Goal: Task Accomplishment & Management: Complete application form

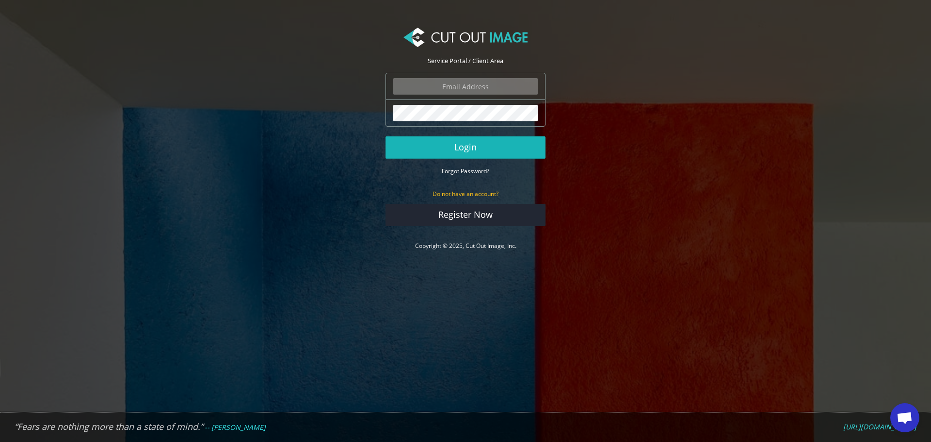
type input "f.brunner@pentagonsports.de"
click at [482, 151] on button "Login" at bounding box center [465, 147] width 160 height 22
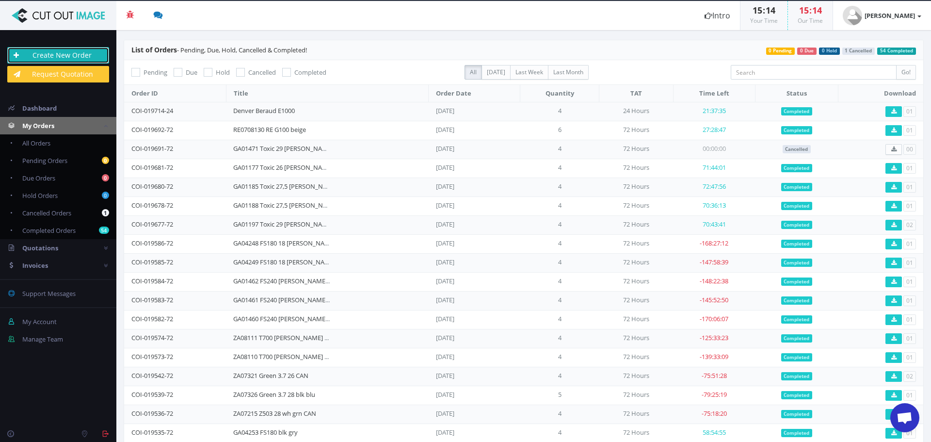
click at [75, 52] on link "Create New Order" at bounding box center [58, 55] width 102 height 16
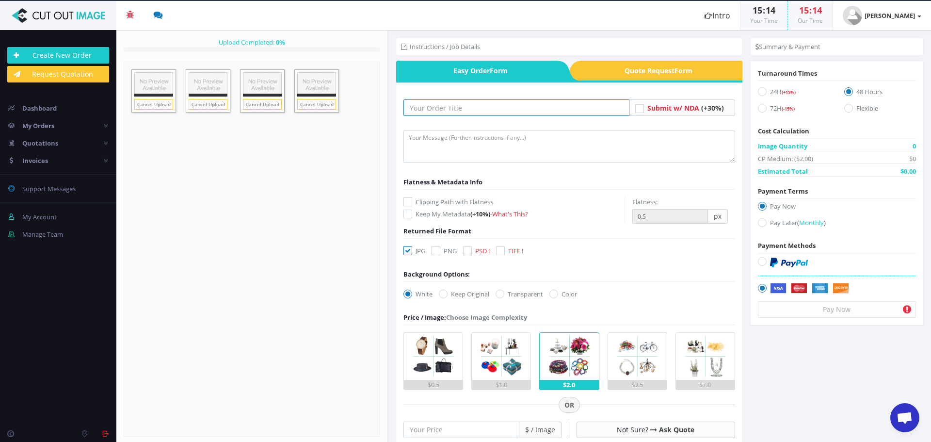
click at [505, 109] on input "text" at bounding box center [516, 107] width 226 height 16
paste input "RE0708131 G100 schwarz"
type input "RE0708131 G100 schwarz"
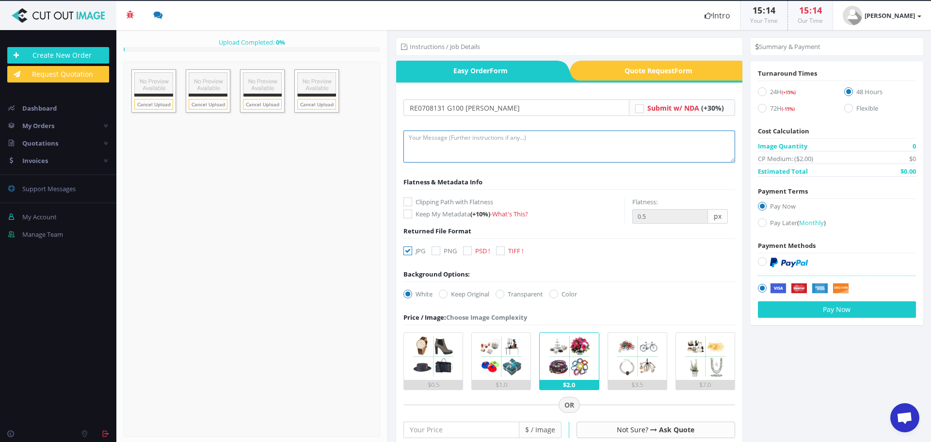
click at [506, 144] on textarea at bounding box center [569, 146] width 332 height 32
type textarea "Hi, please create clipping path and do full retouch on frame. Thank you :)"
click at [409, 252] on icon at bounding box center [407, 250] width 9 height 9
click at [409, 252] on input "JPG" at bounding box center [409, 251] width 6 height 6
checkbox input "false"
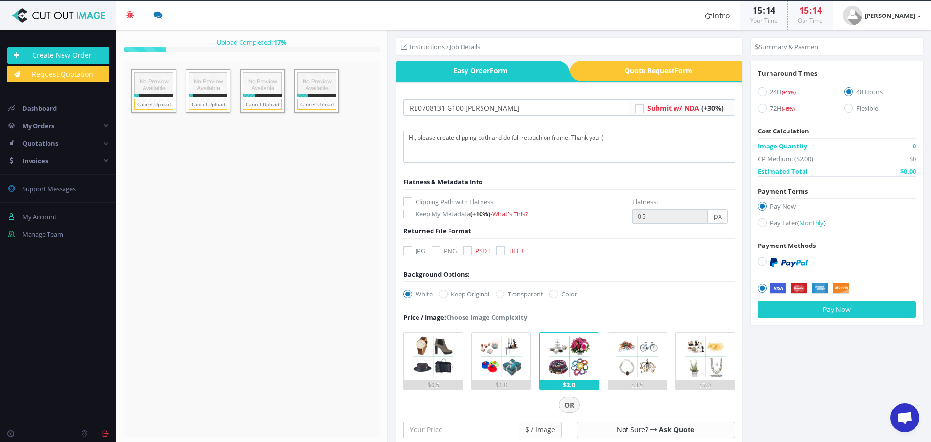
click at [470, 252] on icon at bounding box center [467, 250] width 9 height 9
click at [470, 252] on input "PSD !" at bounding box center [468, 251] width 6 height 6
checkbox input "true"
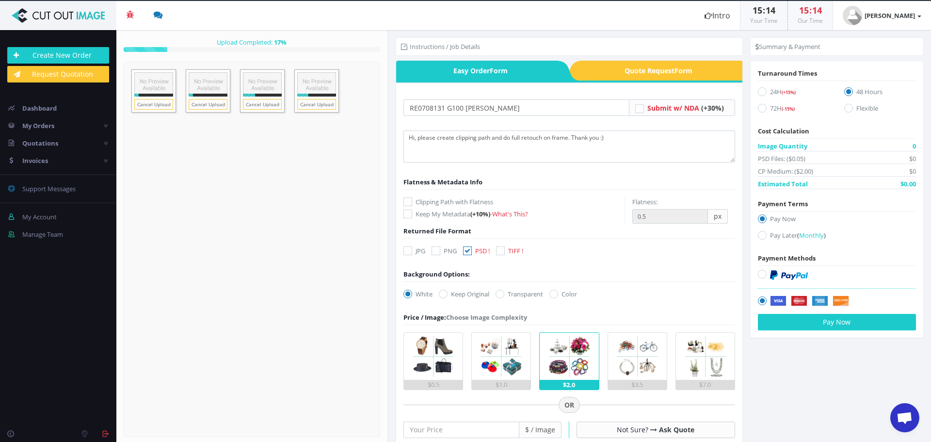
click at [419, 202] on label "Clipping Path with Flatness" at bounding box center [513, 202] width 221 height 10
click at [412, 202] on input "Clipping Path with Flatness" at bounding box center [409, 202] width 6 height 6
checkbox input "true"
click at [516, 292] on label "Transparent" at bounding box center [520, 294] width 48 height 10
click at [504, 292] on input "Transparent" at bounding box center [501, 294] width 6 height 6
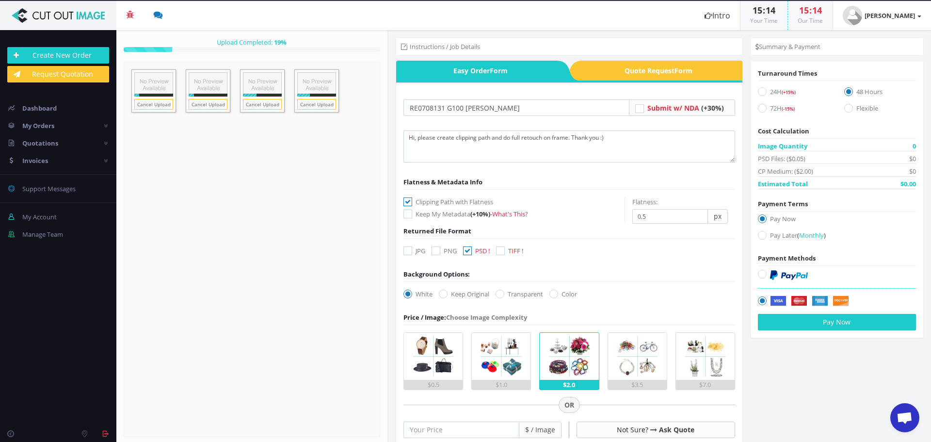
radio input "true"
click at [454, 434] on input "number" at bounding box center [461, 429] width 116 height 16
type input "25"
click at [758, 107] on icon at bounding box center [762, 108] width 9 height 9
click at [760, 107] on input "72H (-15%)" at bounding box center [763, 108] width 6 height 6
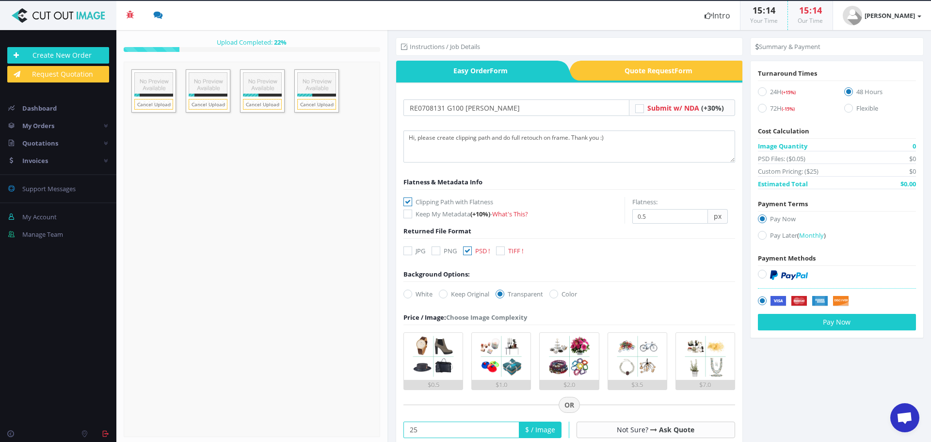
radio input "true"
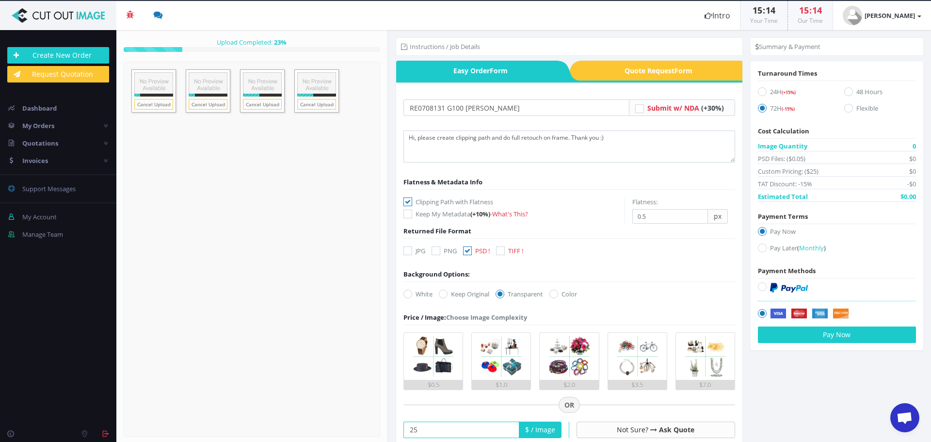
click at [777, 244] on label "Pay Later ( Monthly )" at bounding box center [837, 249] width 158 height 13
click at [767, 245] on input "Pay Later ( Monthly )" at bounding box center [763, 248] width 6 height 6
radio input "true"
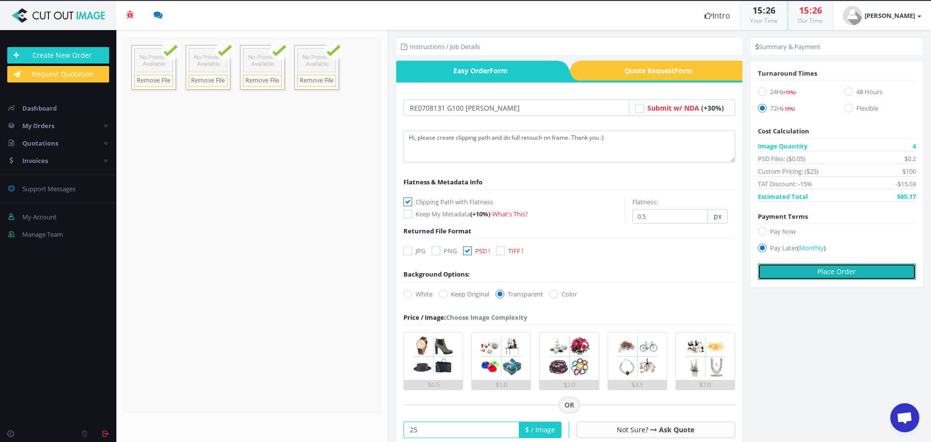
click at [849, 272] on button "Place Order" at bounding box center [837, 271] width 158 height 16
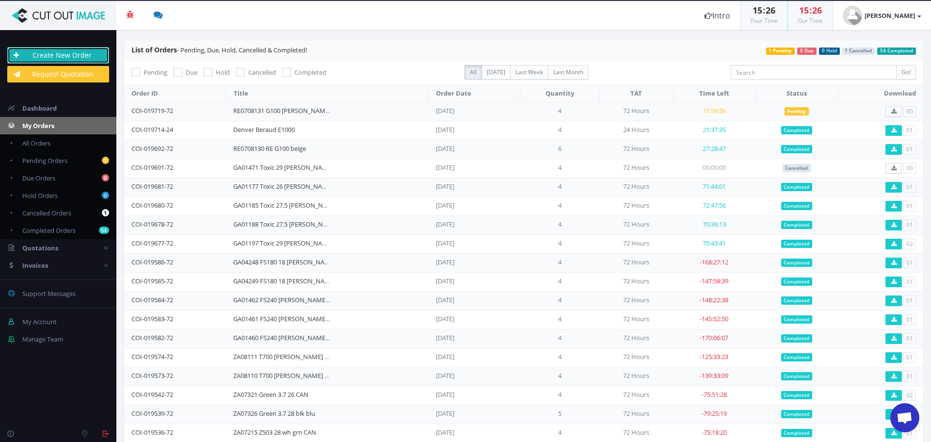
click at [45, 52] on link "Create New Order" at bounding box center [58, 55] width 102 height 16
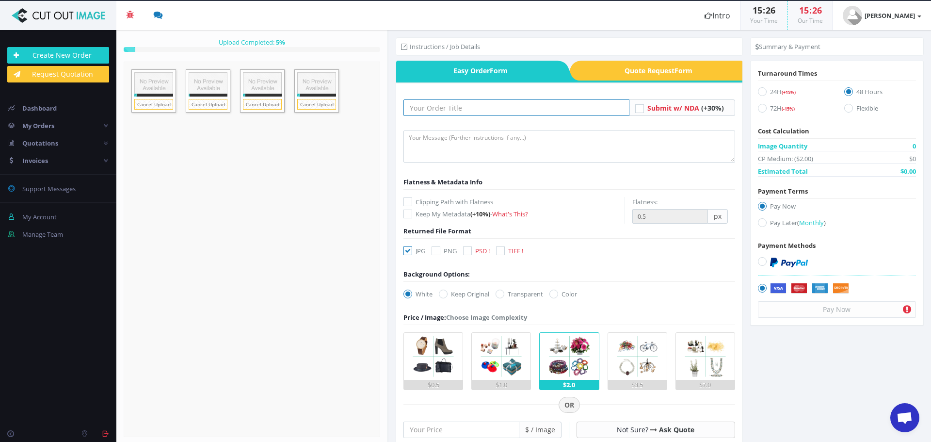
drag, startPoint x: 494, startPoint y: 107, endPoint x: 496, endPoint y: 116, distance: 9.4
click at [494, 107] on input "text" at bounding box center [516, 107] width 226 height 16
paste input "RE0708135 S100 beige"
type input "RE0708135 S100 beige"
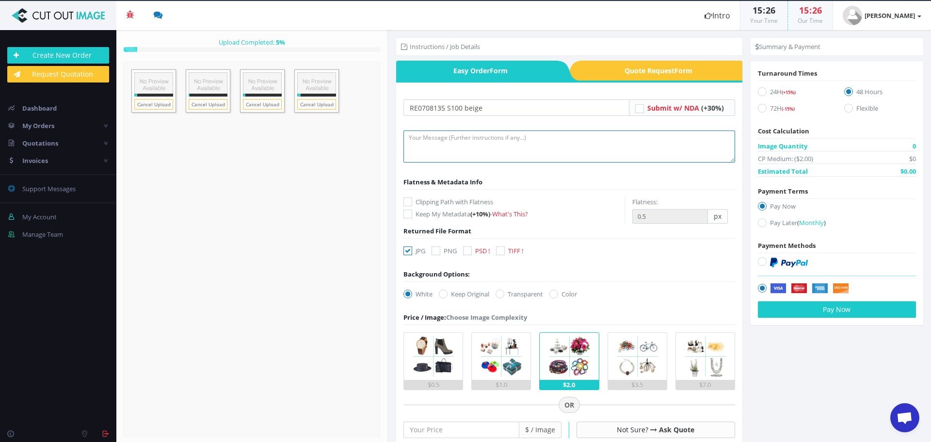
click at [458, 147] on textarea at bounding box center [569, 146] width 332 height 32
type textarea "Hi, please create clipping path and do full retouch on frame. Thank you."
click at [409, 199] on icon at bounding box center [407, 201] width 9 height 9
click at [409, 199] on input "Clipping Path with Flatness" at bounding box center [409, 202] width 6 height 6
checkbox input "true"
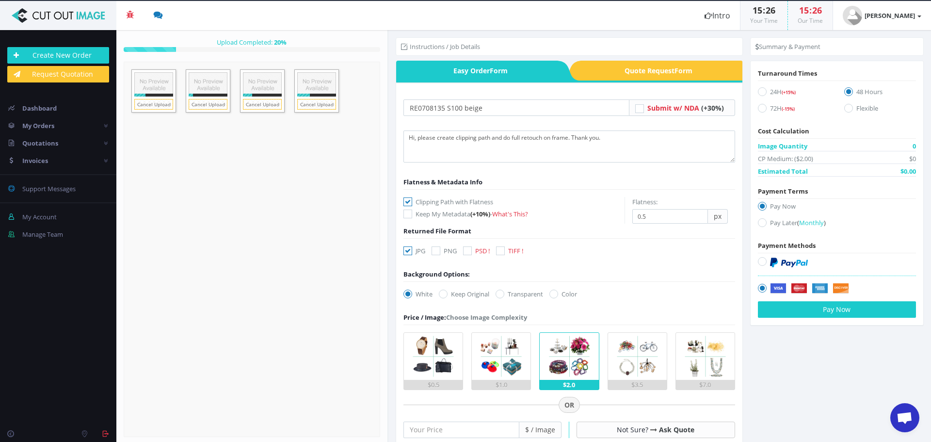
click at [412, 253] on icon at bounding box center [407, 250] width 9 height 9
click at [412, 253] on input "JPG" at bounding box center [409, 251] width 6 height 6
checkbox input "false"
click at [466, 251] on icon at bounding box center [467, 250] width 9 height 9
click at [466, 251] on input "PSD !" at bounding box center [468, 251] width 6 height 6
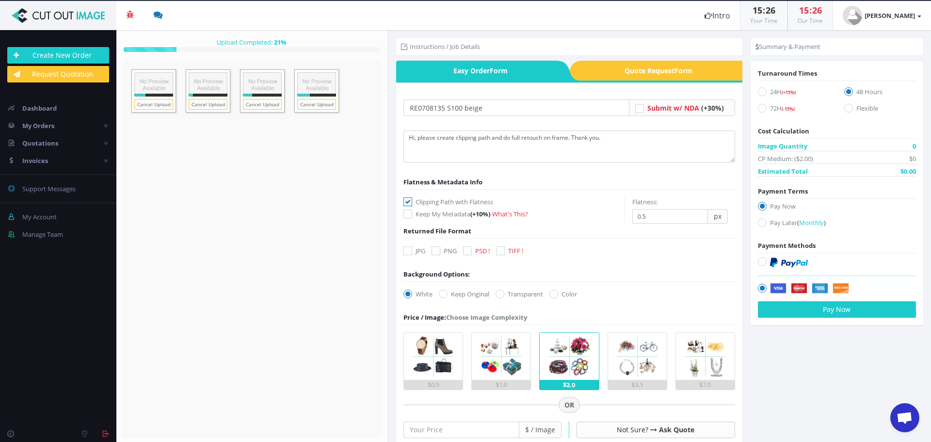
checkbox input "true"
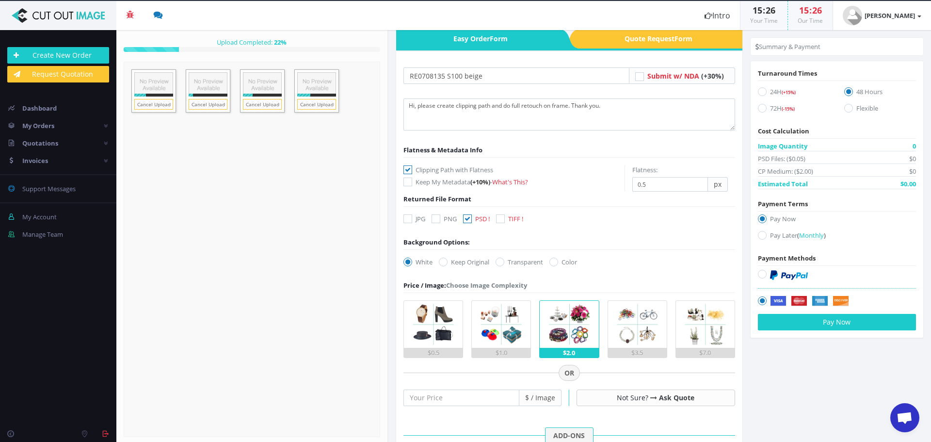
scroll to position [48, 0]
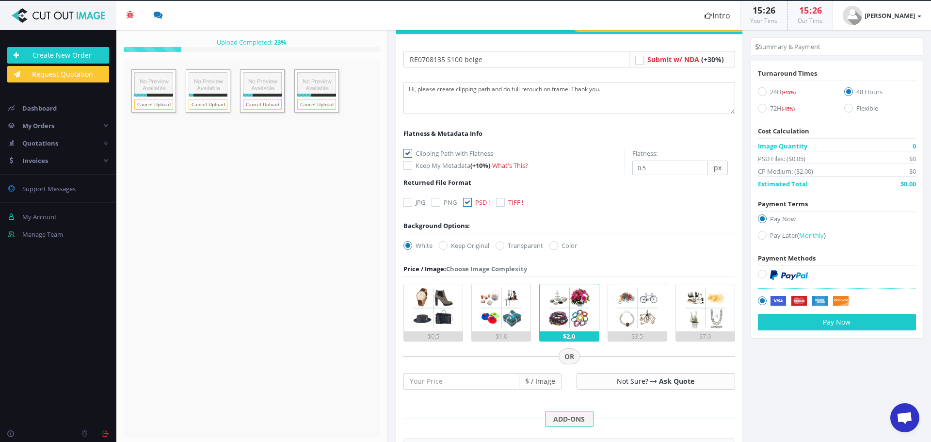
click at [502, 242] on icon at bounding box center [500, 245] width 9 height 9
click at [502, 242] on input "Transparent" at bounding box center [501, 245] width 6 height 6
radio input "true"
click at [484, 382] on input "number" at bounding box center [461, 381] width 116 height 16
type input "25"
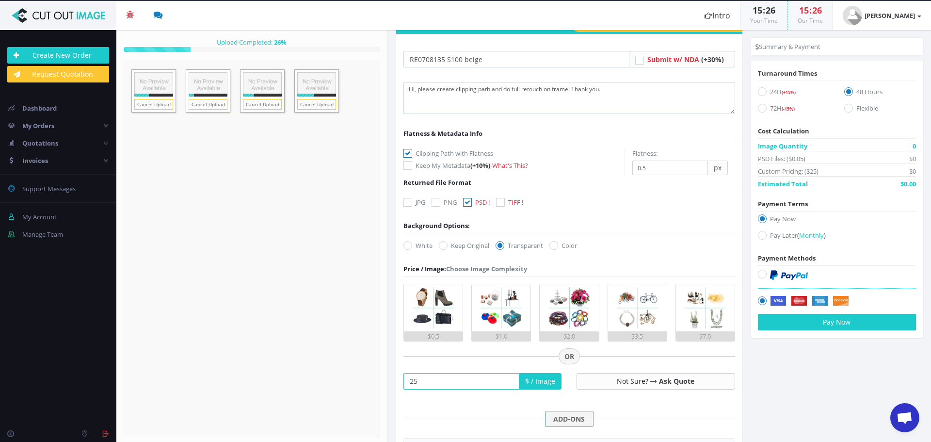
click at [762, 107] on icon at bounding box center [762, 108] width 9 height 9
click at [762, 107] on input "72H (-15%)" at bounding box center [763, 108] width 6 height 6
radio input "true"
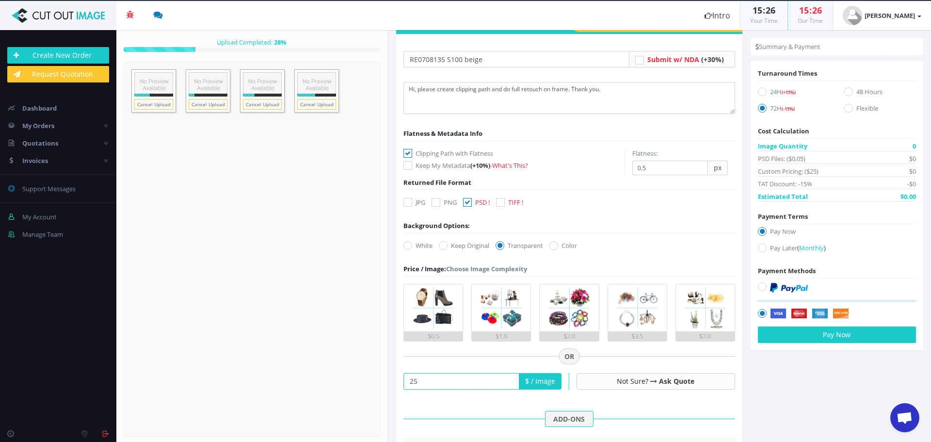
click at [764, 248] on label "Pay Later ( Monthly )" at bounding box center [837, 249] width 158 height 13
click at [764, 248] on input "Pay Later ( Monthly )" at bounding box center [763, 248] width 6 height 6
radio input "true"
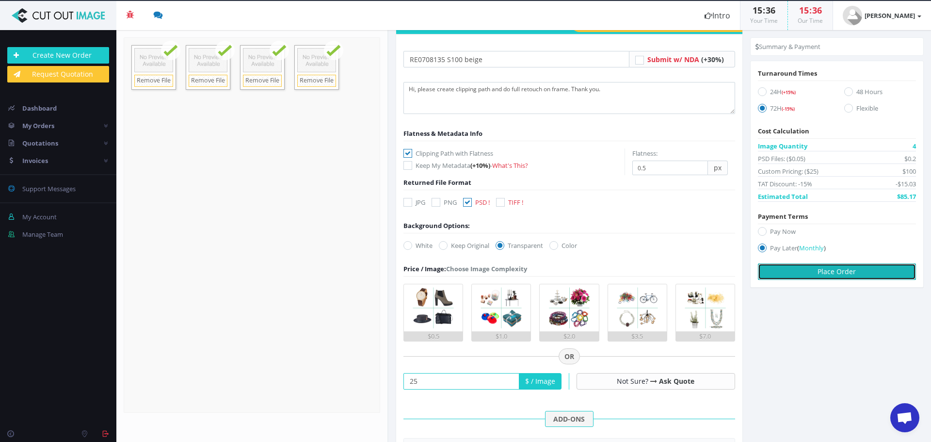
click at [842, 272] on button "Place Order" at bounding box center [837, 271] width 158 height 16
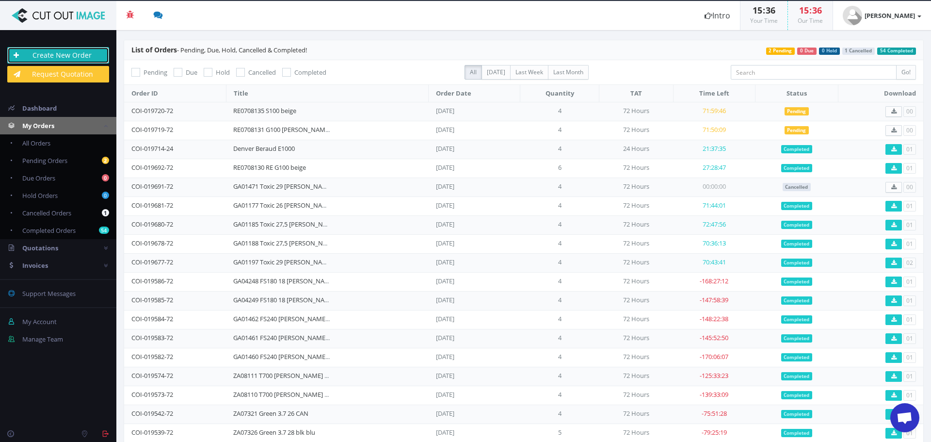
drag, startPoint x: 67, startPoint y: 52, endPoint x: 5, endPoint y: 76, distance: 66.5
click at [67, 52] on link "Create New Order" at bounding box center [58, 55] width 102 height 16
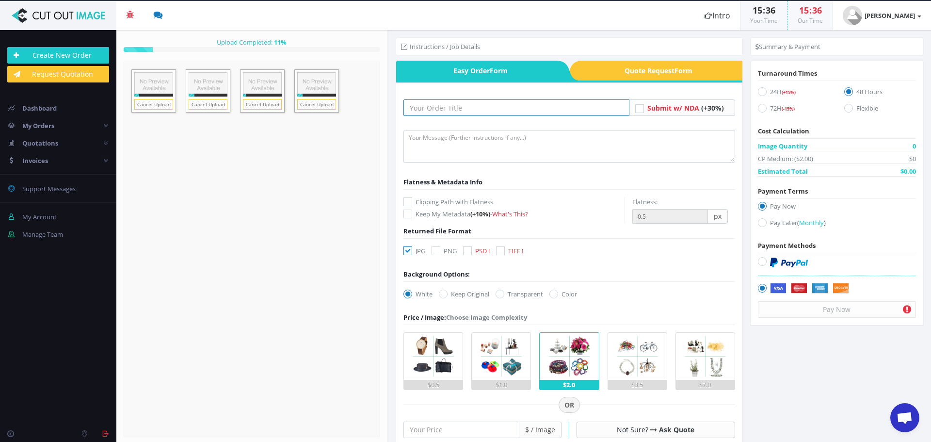
drag, startPoint x: 486, startPoint y: 110, endPoint x: 484, endPoint y: 116, distance: 6.6
click at [486, 110] on input "text" at bounding box center [516, 107] width 226 height 16
paste input "RE0708136 S100 [PERSON_NAME]"
type input "RE0708136 S100 [PERSON_NAME]"
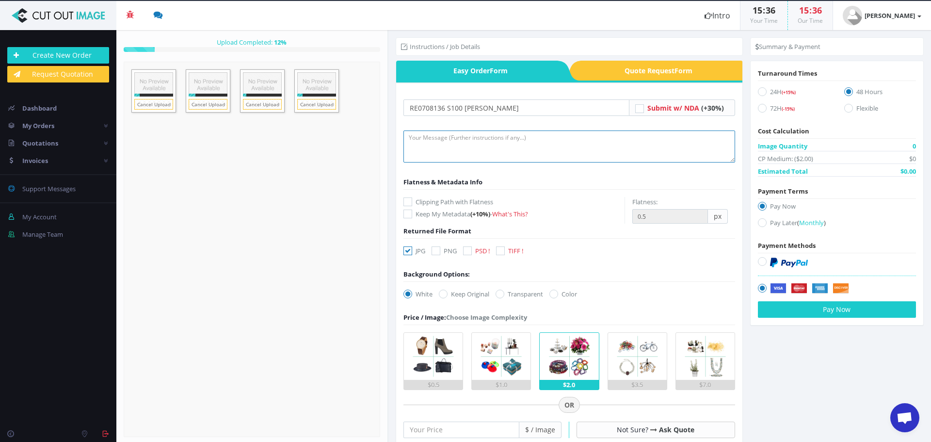
click at [411, 147] on textarea at bounding box center [569, 146] width 332 height 32
type textarea "Hi, please create clipping path and do full retouch on frame. Thank you"
click at [403, 199] on icon at bounding box center [407, 201] width 9 height 9
click at [406, 199] on input "Clipping Path with Flatness" at bounding box center [409, 202] width 6 height 6
checkbox input "true"
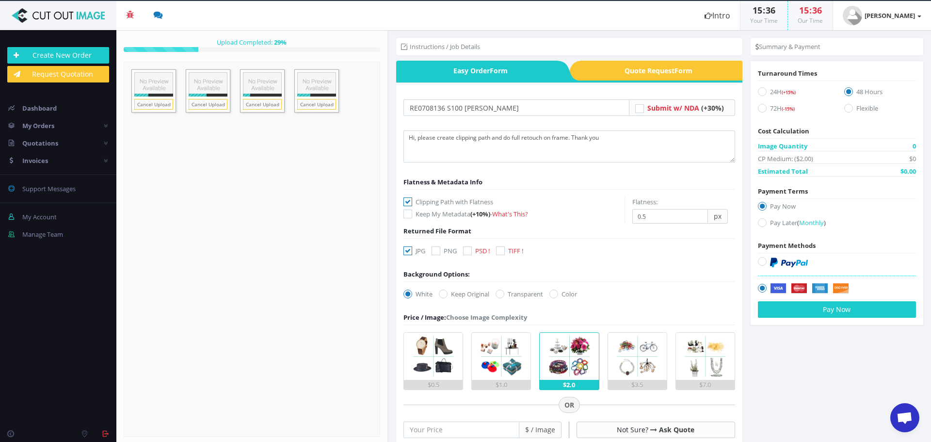
click at [462, 249] on div "JPG PNG PSD ! TIFF !" at bounding box center [465, 253] width 139 height 14
click at [467, 250] on icon at bounding box center [467, 250] width 9 height 9
click at [467, 250] on input "PSD !" at bounding box center [468, 251] width 6 height 6
checkbox input "true"
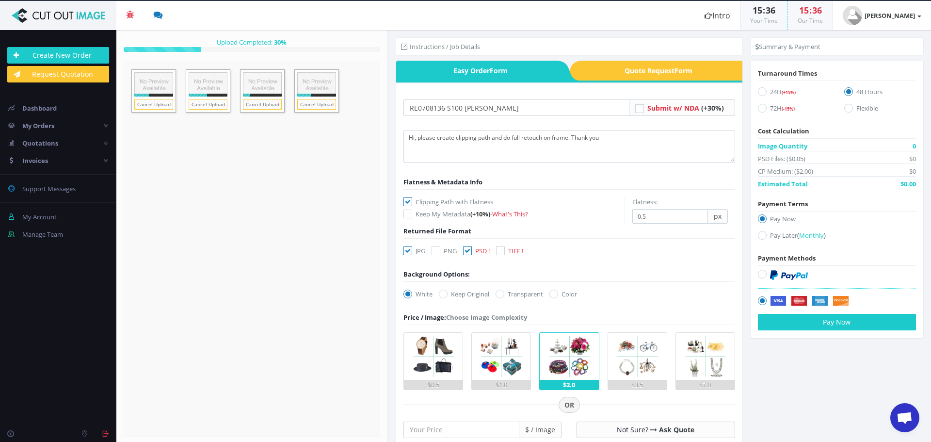
click at [404, 248] on icon at bounding box center [407, 250] width 9 height 9
click at [406, 248] on input "JPG" at bounding box center [409, 251] width 6 height 6
checkbox input "false"
drag, startPoint x: 517, startPoint y: 294, endPoint x: 516, endPoint y: 299, distance: 4.9
click at [516, 295] on label "Transparent" at bounding box center [520, 294] width 48 height 10
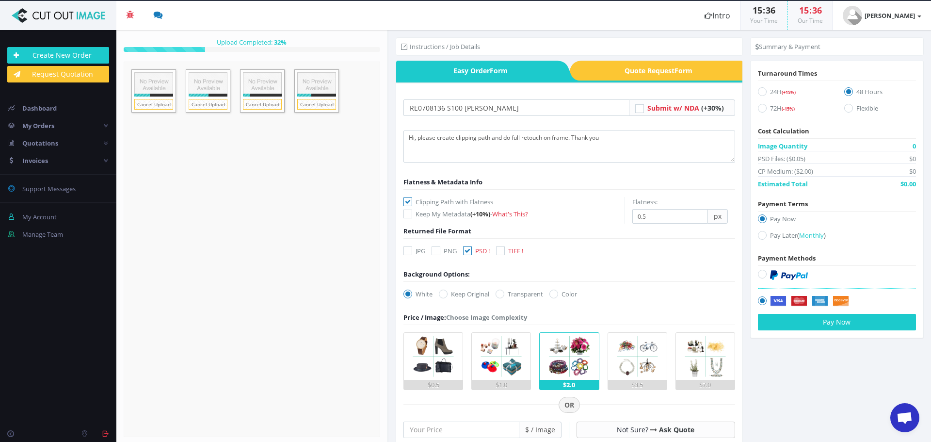
click at [501, 294] on icon at bounding box center [500, 293] width 9 height 9
click at [501, 294] on input "Transparent" at bounding box center [501, 294] width 6 height 6
radio input "true"
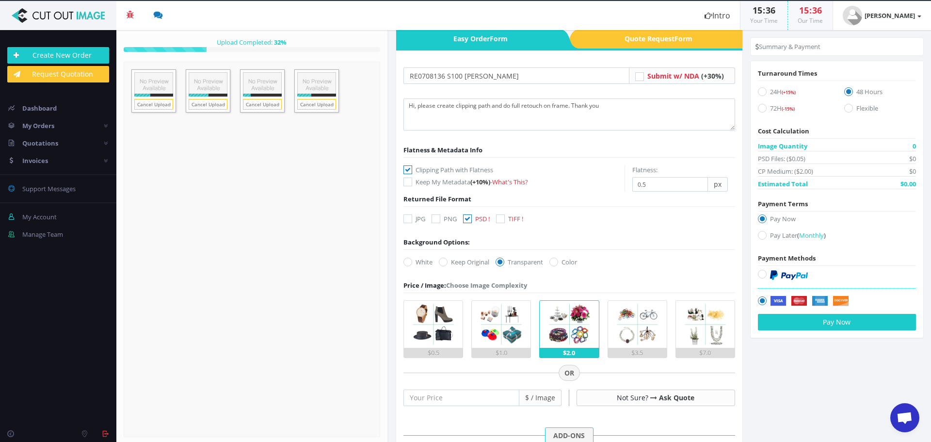
scroll to position [97, 0]
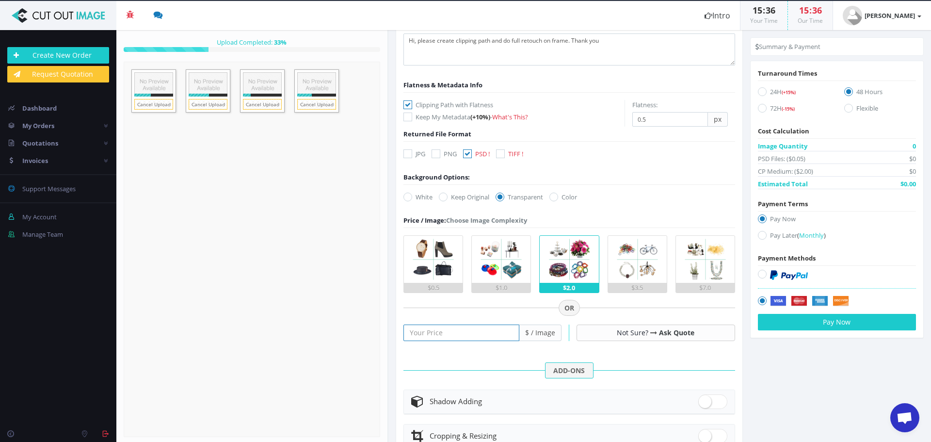
click at [442, 337] on input "number" at bounding box center [461, 332] width 116 height 16
type input "25"
click at [758, 105] on icon at bounding box center [762, 108] width 9 height 9
click at [760, 105] on input "72H (-15%)" at bounding box center [763, 108] width 6 height 6
radio input "true"
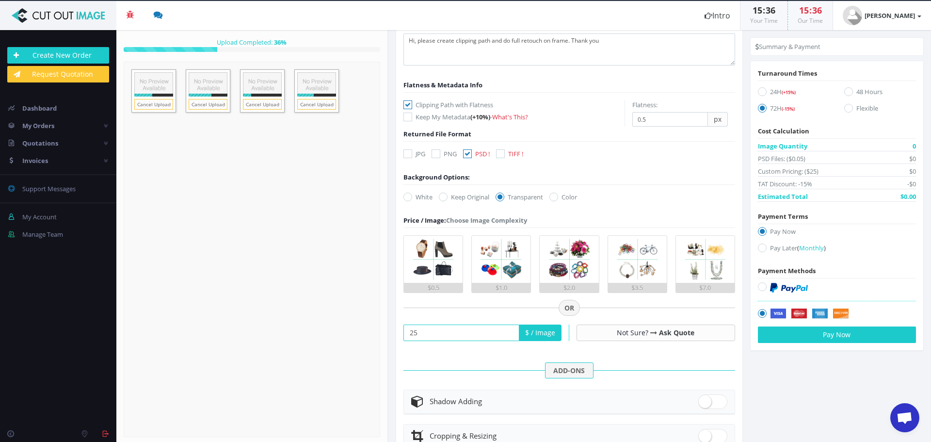
click at [758, 247] on icon at bounding box center [762, 247] width 9 height 9
click at [760, 247] on input "Pay Later ( Monthly )" at bounding box center [763, 248] width 6 height 6
radio input "true"
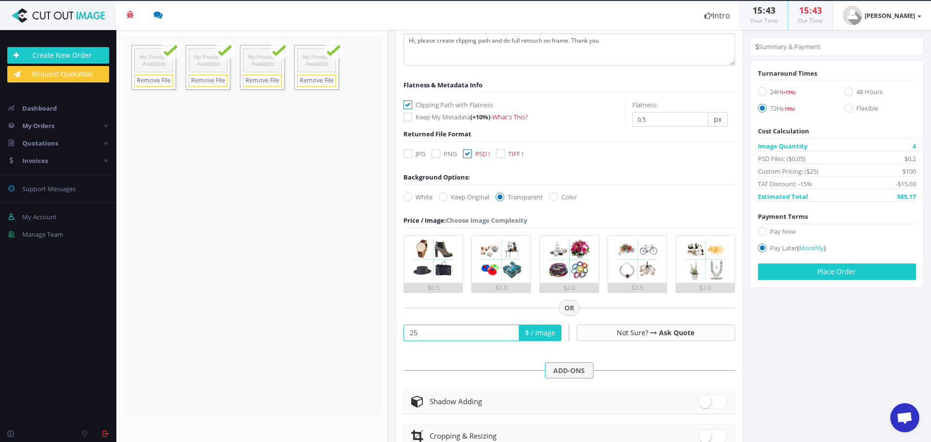
click at [80, 303] on div "Create New Order Request Quotation Dashboard My Orders All Orders 2 Pending Ord…" at bounding box center [58, 223] width 116 height 387
click at [781, 275] on button "Place Order" at bounding box center [837, 271] width 158 height 16
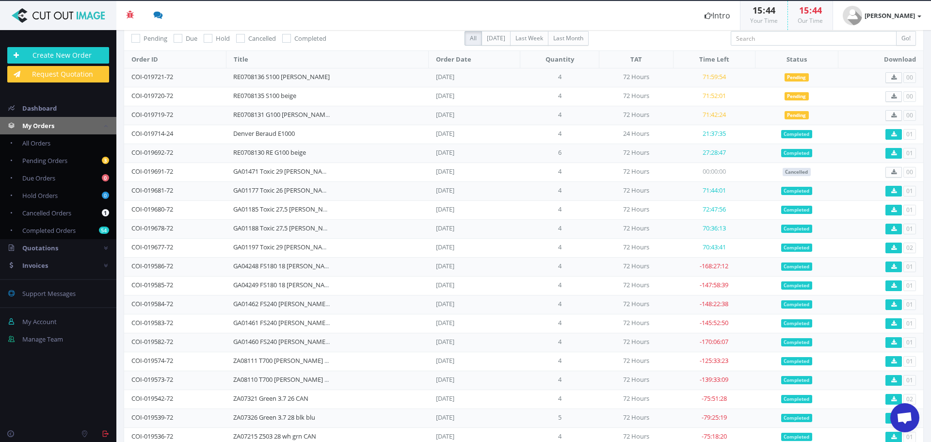
scroll to position [77, 0]
